Goal: Check status: Check status

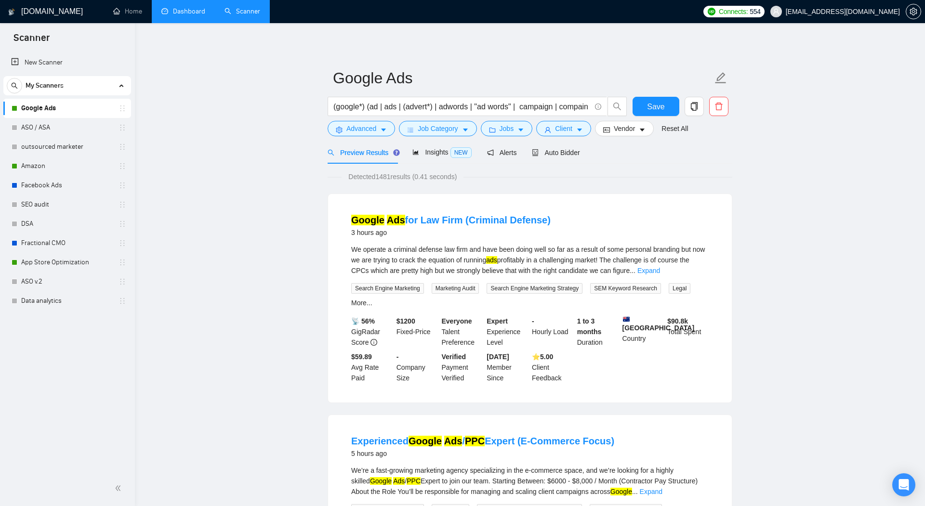
click at [186, 15] on link "Dashboard" at bounding box center [183, 11] width 44 height 8
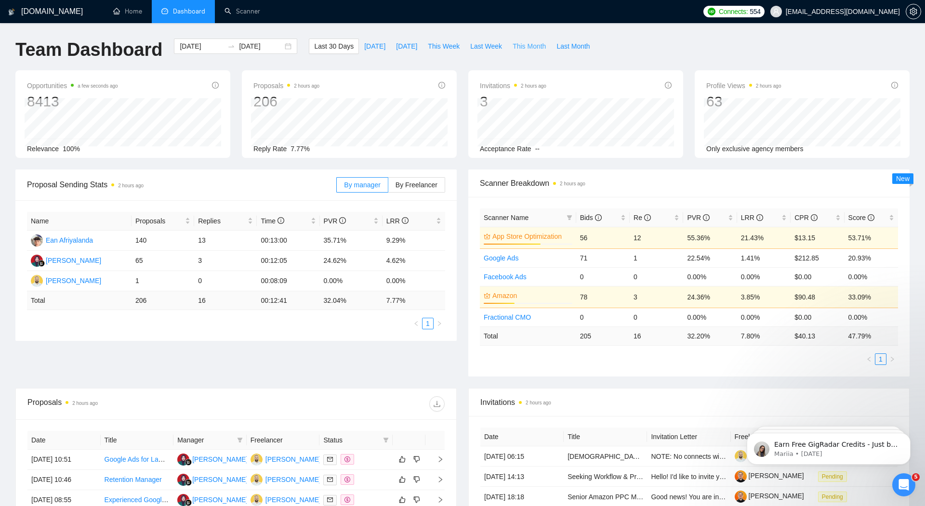
click at [528, 47] on span "This Month" at bounding box center [529, 46] width 33 height 11
type input "[DATE]"
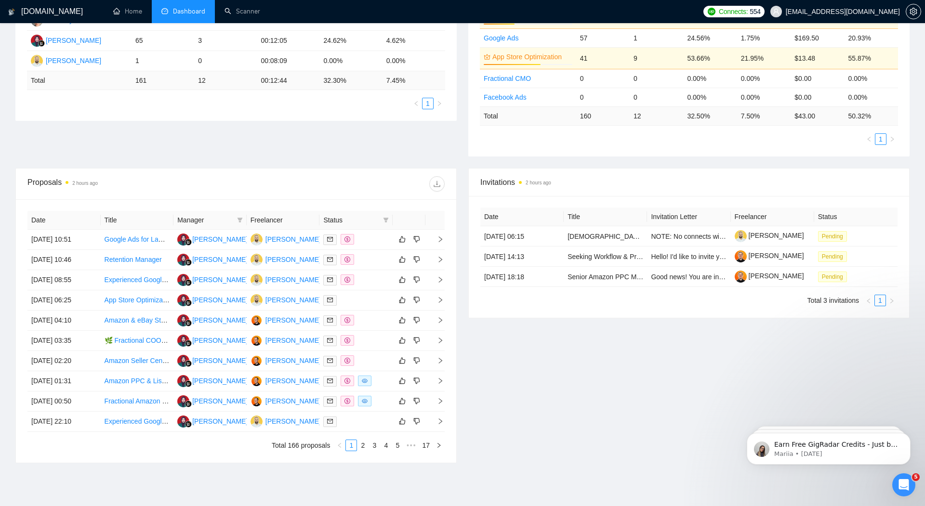
scroll to position [221, 0]
click at [441, 377] on icon "right" at bounding box center [440, 380] width 7 height 7
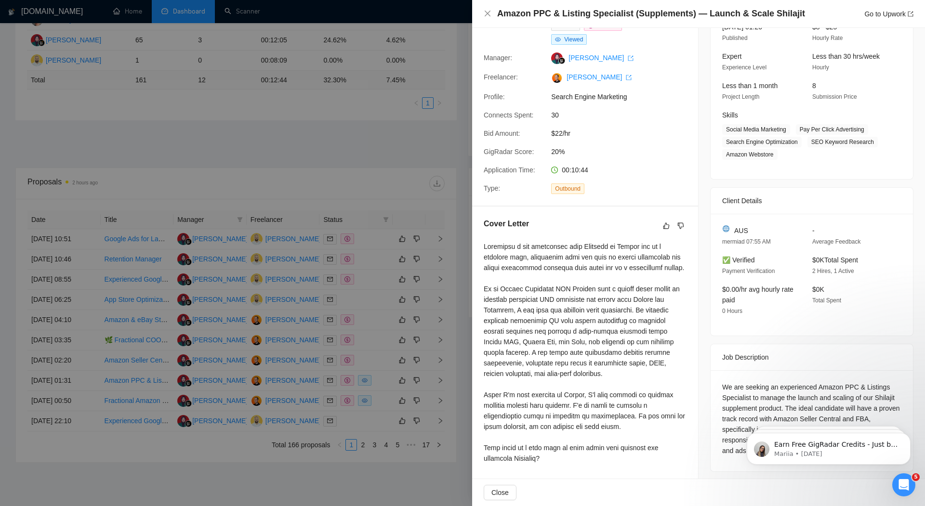
scroll to position [0, 0]
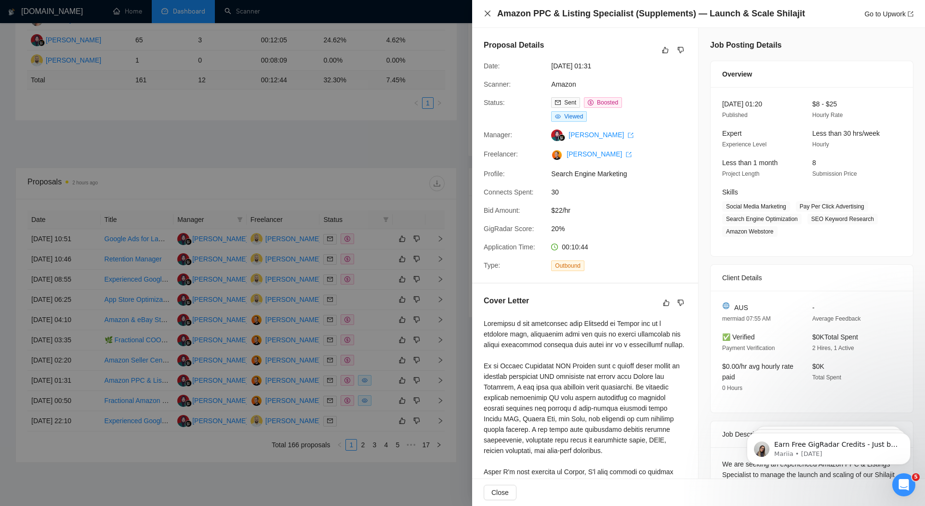
click at [489, 14] on icon "close" at bounding box center [488, 14] width 8 height 8
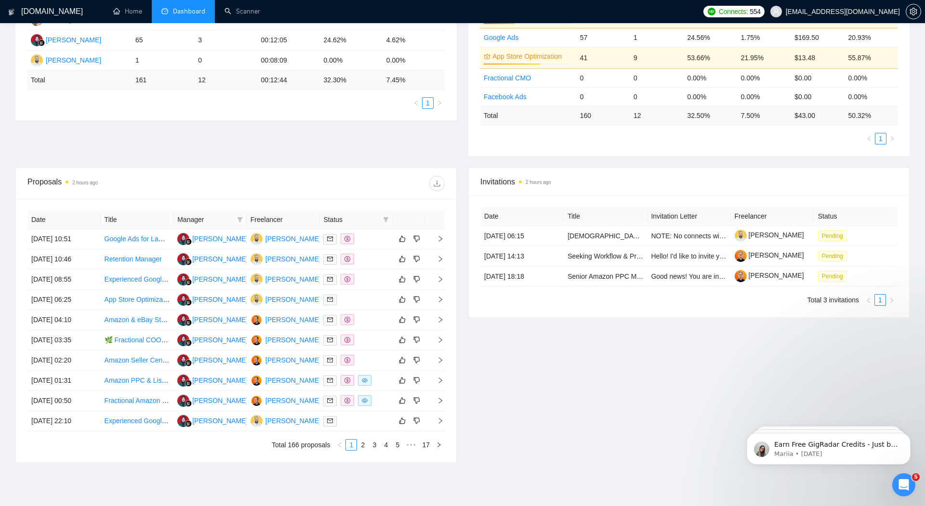
click at [464, 195] on div "Invitations 2 hours ago Date Title Invitation Letter Freelancer Status [DATE] 0…" at bounding box center [689, 315] width 453 height 295
